Goal: Information Seeking & Learning: Find specific fact

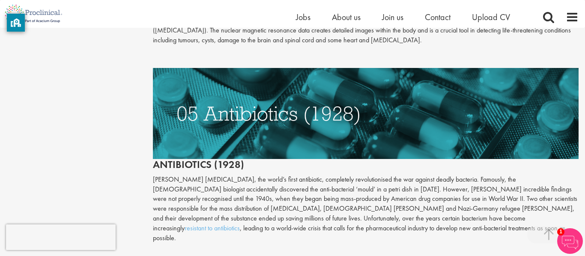
scroll to position [1213, 0]
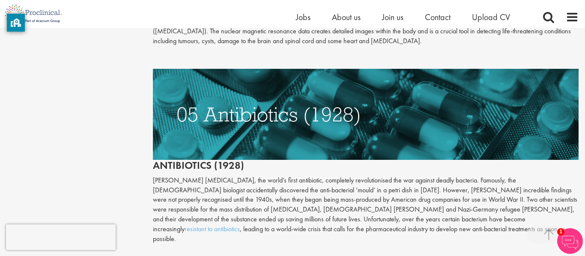
click at [156, 176] on p "[PERSON_NAME] [MEDICAL_DATA], the world’s first antibiotic, completely revoluti…" at bounding box center [366, 210] width 426 height 68
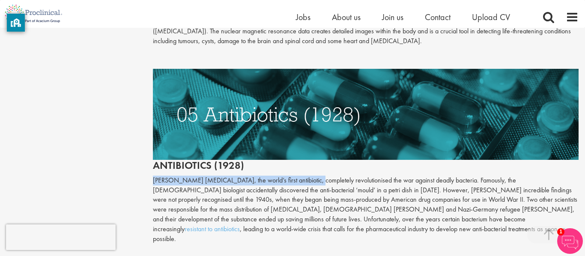
drag, startPoint x: 152, startPoint y: 161, endPoint x: 300, endPoint y: 164, distance: 147.3
click at [300, 176] on p "[PERSON_NAME] [MEDICAL_DATA], the world’s first antibiotic, completely revoluti…" at bounding box center [366, 210] width 426 height 68
copy p "[PERSON_NAME] [MEDICAL_DATA], the world’s first antibiotic"
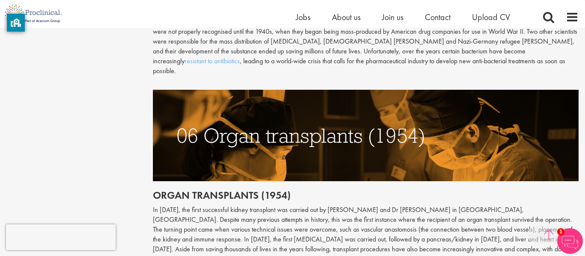
scroll to position [1381, 0]
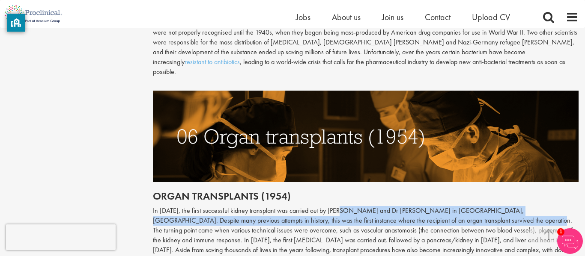
drag, startPoint x: 343, startPoint y: 183, endPoint x: 482, endPoint y: 188, distance: 138.8
click at [482, 206] on p "In [DATE], the first successful kidney transplant was carried out by [PERSON_NA…" at bounding box center [366, 235] width 426 height 59
click at [480, 206] on p "In [DATE], the first successful kidney transplant was carried out by [PERSON_NA…" at bounding box center [366, 235] width 426 height 59
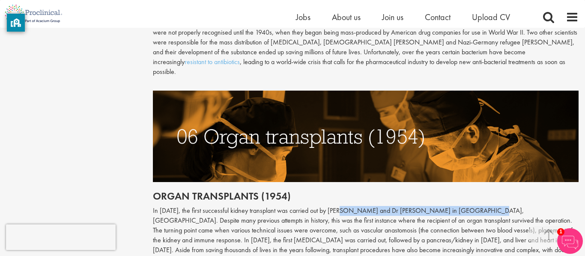
drag, startPoint x: 480, startPoint y: 184, endPoint x: 342, endPoint y: 184, distance: 137.4
click at [342, 206] on p "In [DATE], the first successful kidney transplant was carried out by [PERSON_NA…" at bounding box center [366, 235] width 426 height 59
copy p "by [PERSON_NAME] and Dr [PERSON_NAME] in [GEOGRAPHIC_DATA]"
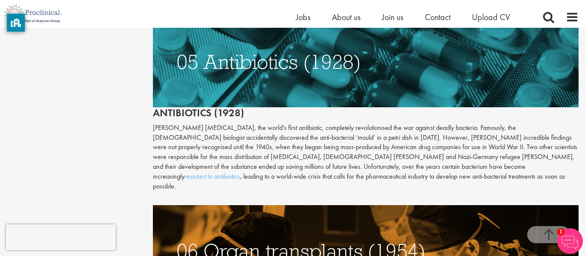
scroll to position [1267, 0]
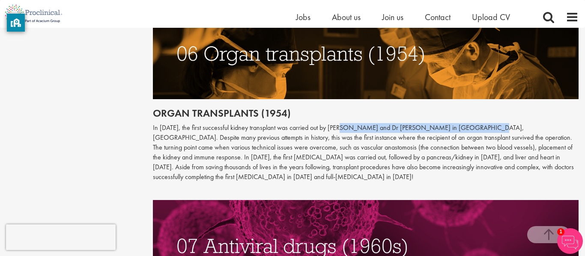
click at [446, 123] on p "In [DATE], the first successful kidney transplant was carried out by [PERSON_NA…" at bounding box center [366, 152] width 426 height 59
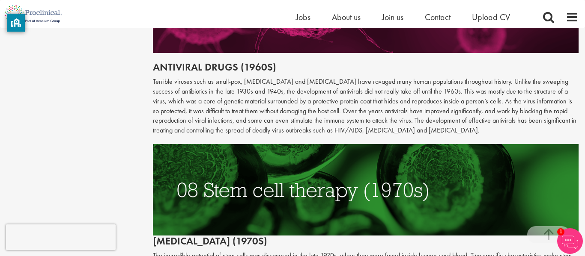
scroll to position [1701, 0]
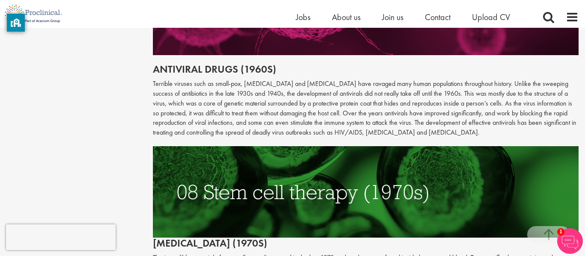
click at [434, 83] on p "Terrible viruses such as small-pox, [MEDICAL_DATA] and [MEDICAL_DATA] have rava…" at bounding box center [366, 108] width 426 height 59
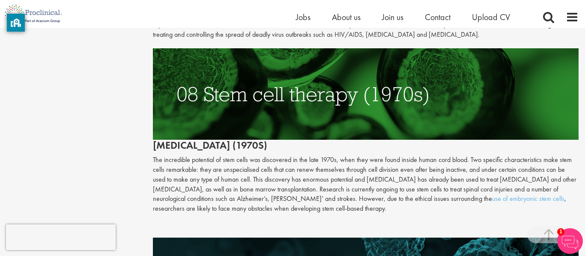
scroll to position [1799, 0]
